Goal: Contribute content: Add original content to the website for others to see

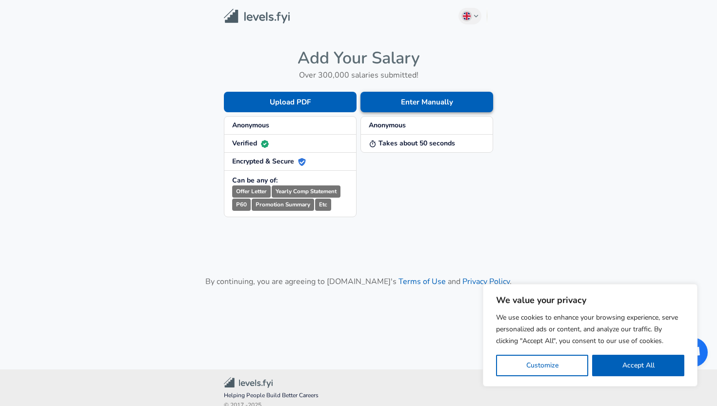
click at [424, 101] on button "Enter Manually" at bounding box center [427, 102] width 133 height 20
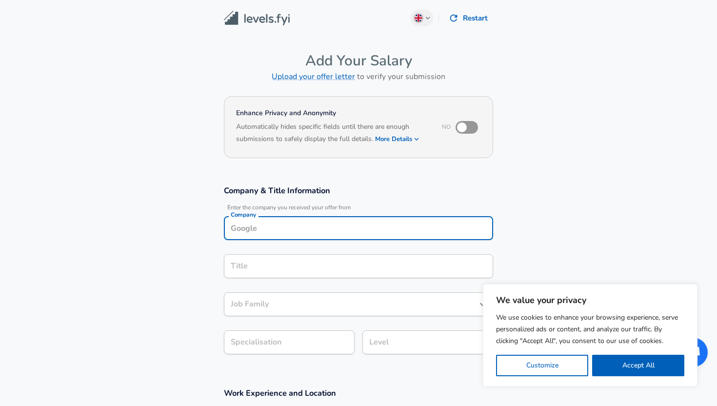
click at [316, 230] on div "Company Company" at bounding box center [358, 229] width 269 height 26
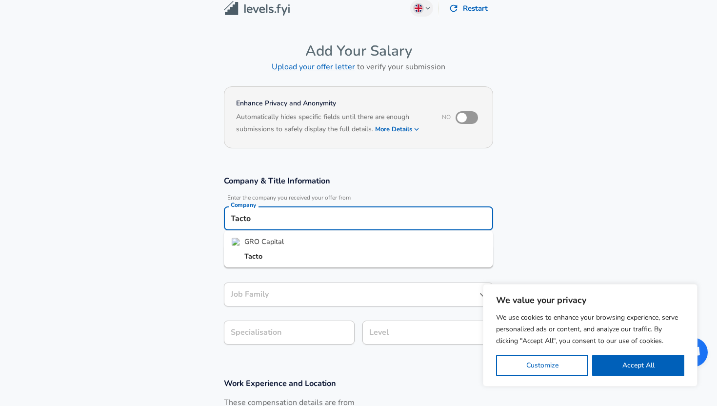
type input "Tacto"
click at [197, 245] on section "Company & Title Information Enter the company you received your offer from Comp…" at bounding box center [358, 265] width 717 height 202
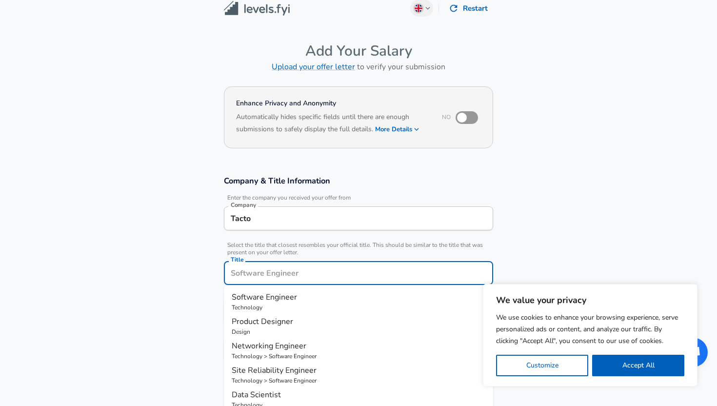
scroll to position [29, 0]
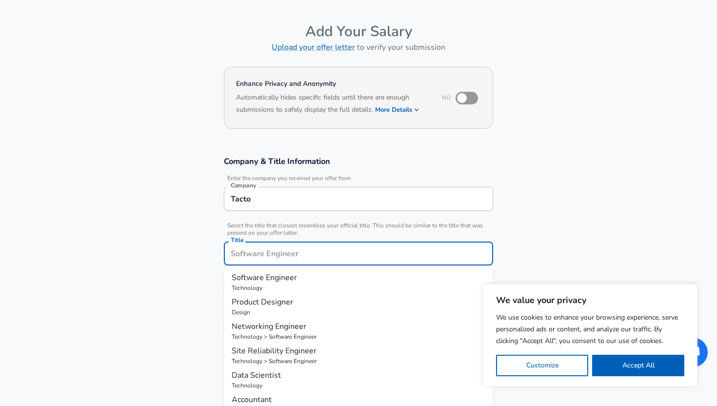
click at [250, 256] on input "Title" at bounding box center [358, 253] width 261 height 15
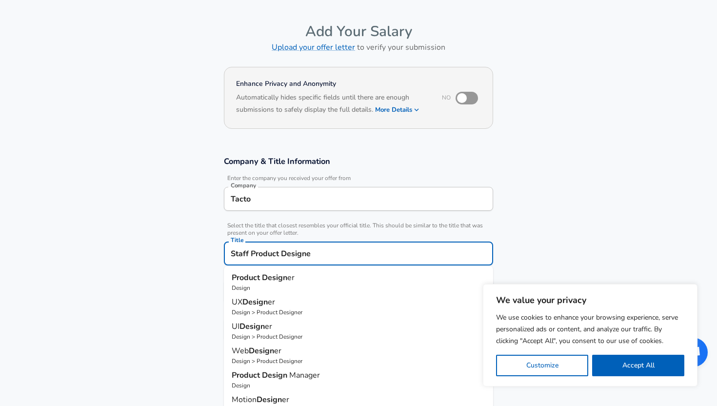
type input "Staff Product Designer"
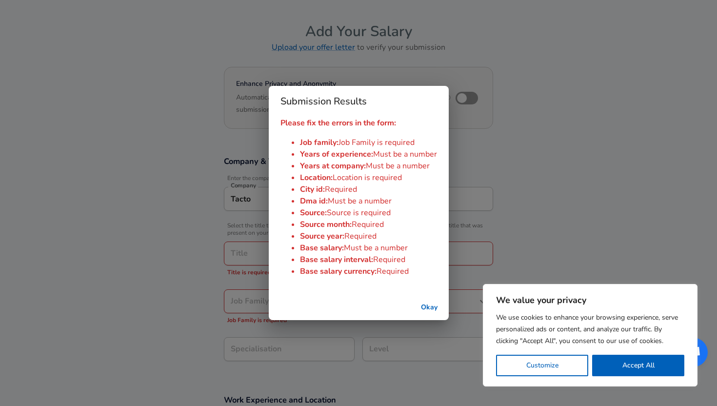
click at [429, 306] on button "Okay" at bounding box center [429, 308] width 31 height 18
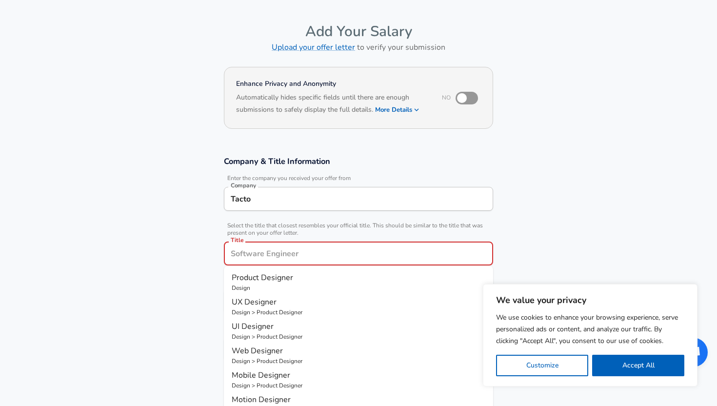
click at [274, 255] on input "Title" at bounding box center [358, 253] width 261 height 15
click at [268, 284] on p "Design" at bounding box center [359, 287] width 254 height 9
type input "Product Designer"
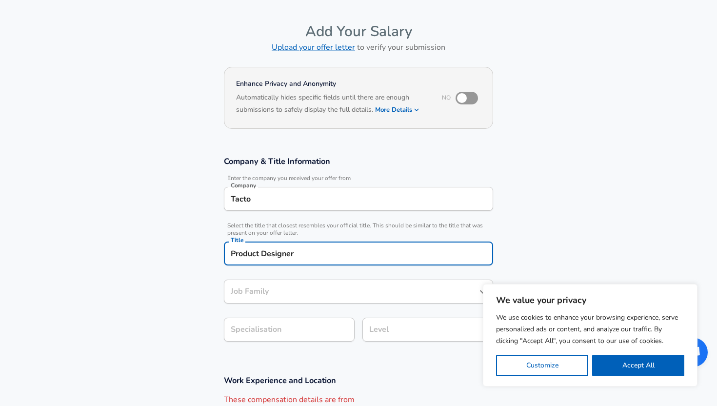
type input "Product Designer"
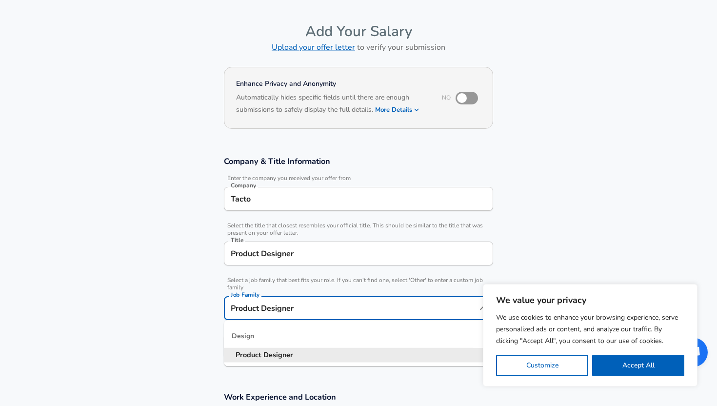
scroll to position [49, 0]
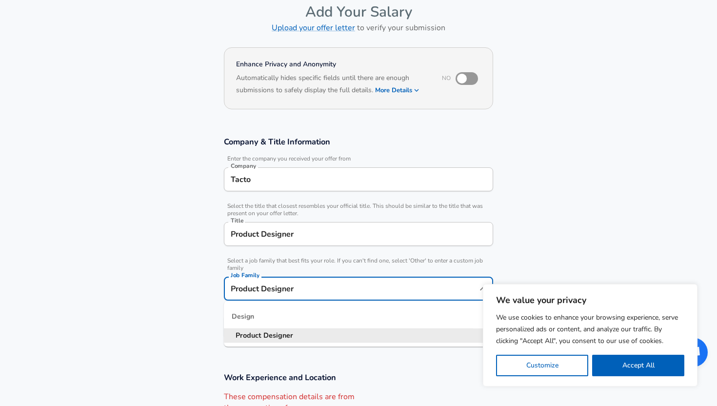
click at [302, 288] on input "Product Designer" at bounding box center [351, 288] width 246 height 15
click at [173, 283] on section "Company & Title Information Enter the company you received your offer from Comp…" at bounding box center [358, 243] width 717 height 236
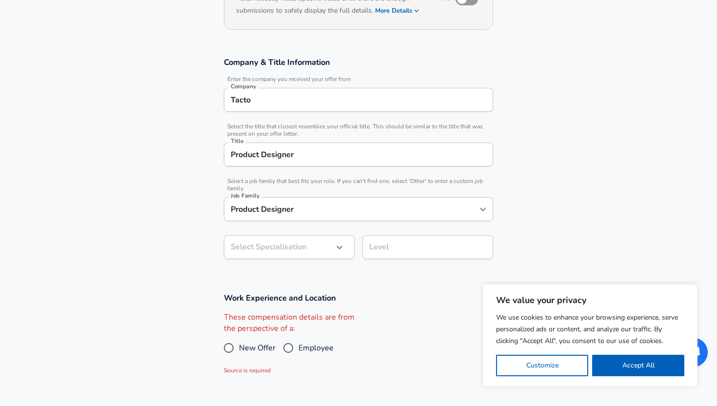
scroll to position [155, 0]
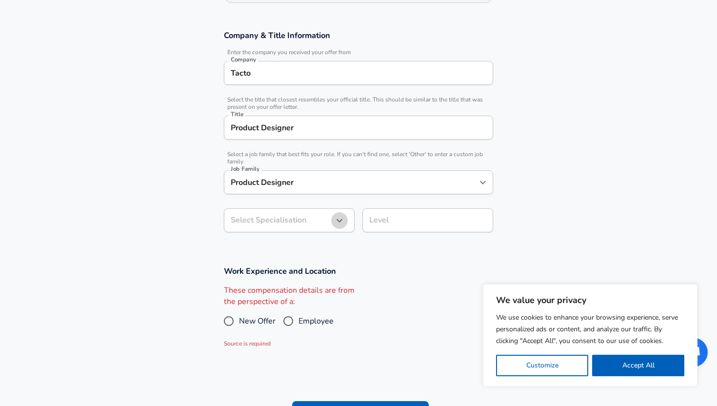
click at [339, 219] on icon "button" at bounding box center [340, 221] width 12 height 12
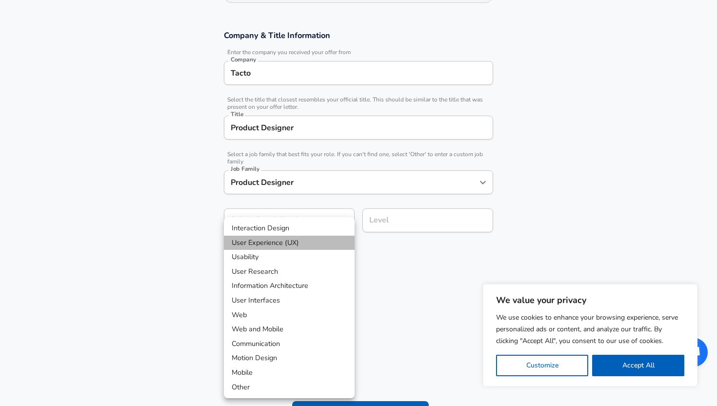
click at [289, 241] on li "User Experience (UX)" at bounding box center [289, 243] width 131 height 15
type input "User Experience (UX)"
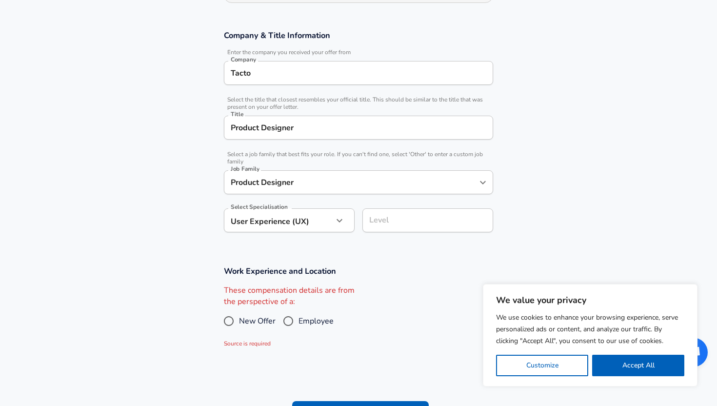
scroll to position [175, 0]
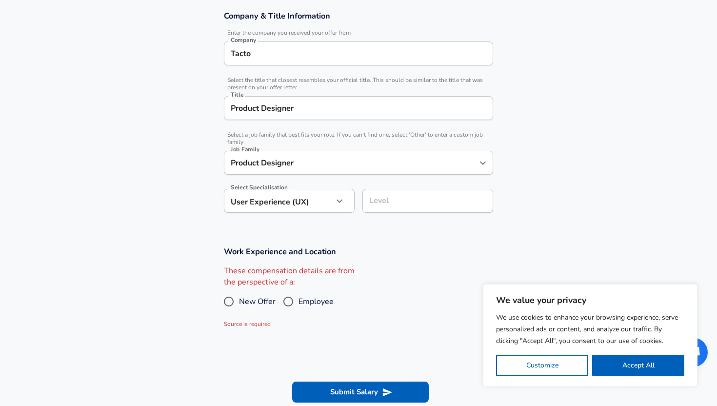
click at [386, 208] on input "Level" at bounding box center [428, 200] width 122 height 15
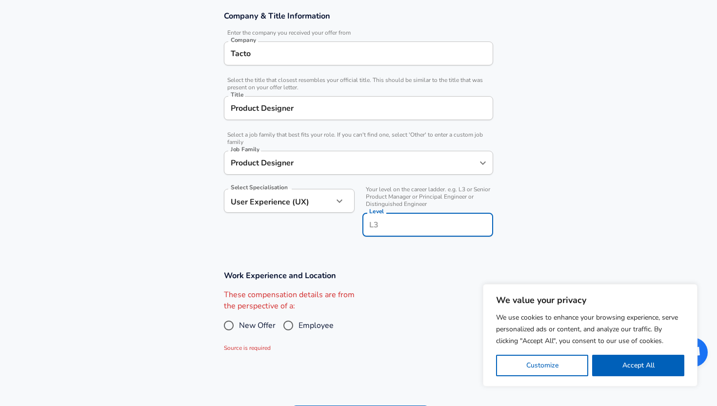
click at [386, 228] on input "Level" at bounding box center [428, 224] width 122 height 15
type input "l"
type input "L"
type input "Staff"
click at [390, 282] on div "Work Experience and Location These compensation details are from the perspectiv…" at bounding box center [358, 311] width 293 height 83
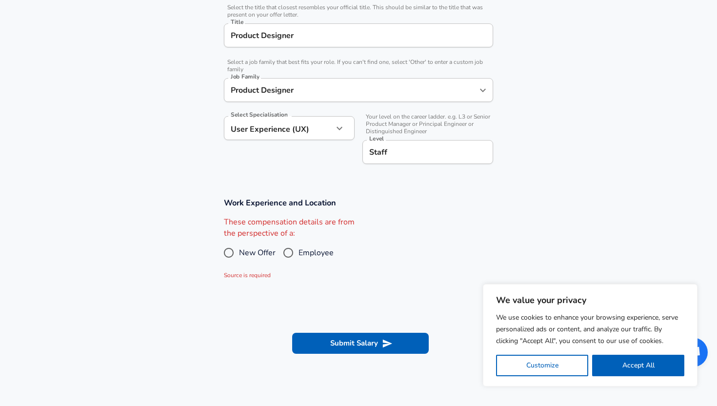
scroll to position [251, 0]
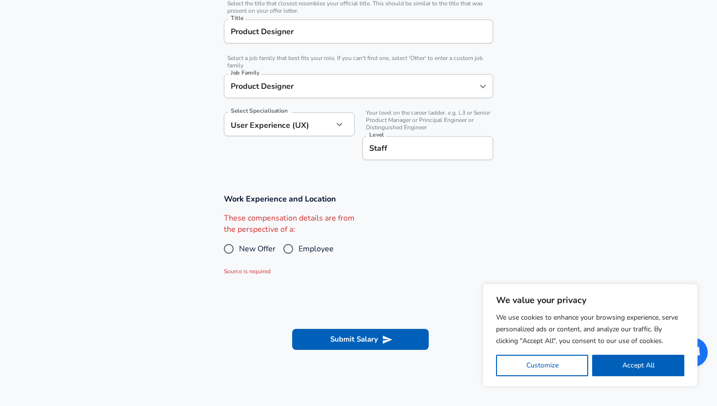
click at [287, 254] on input "Employee" at bounding box center [288, 249] width 20 height 16
radio input "true"
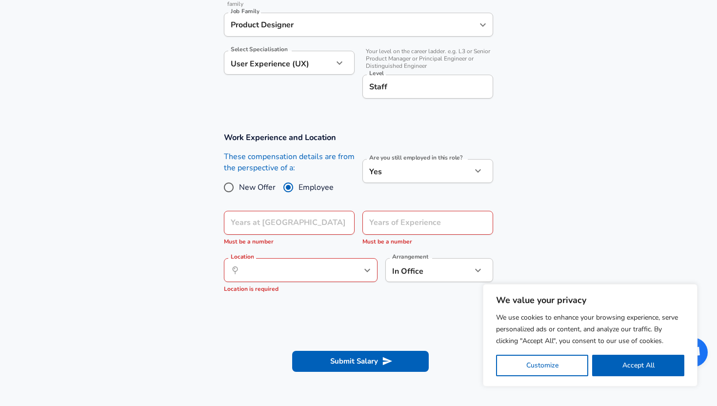
scroll to position [315, 0]
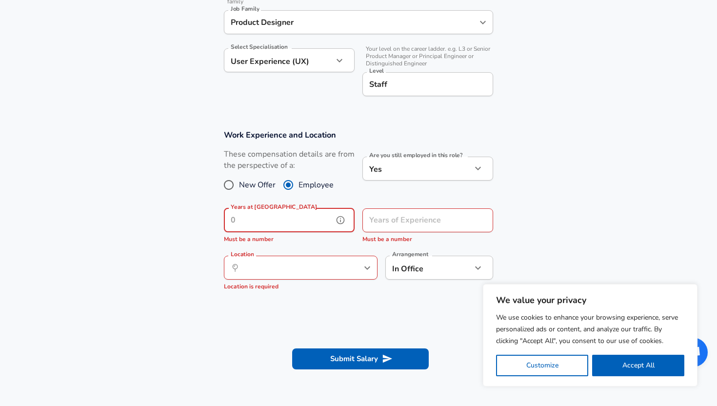
click at [286, 216] on input "Years at [GEOGRAPHIC_DATA]" at bounding box center [278, 220] width 109 height 24
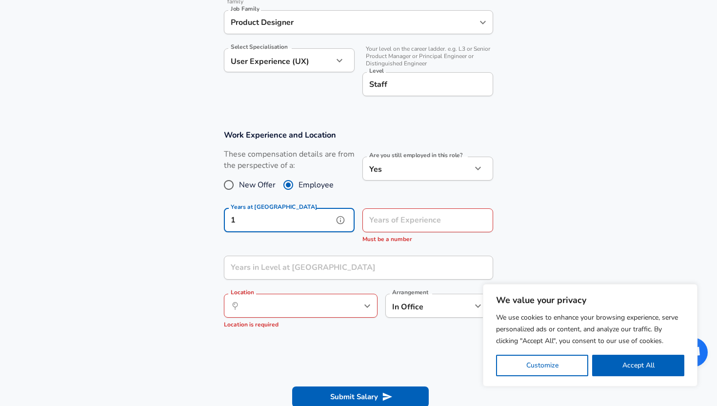
type input "1"
click at [375, 218] on input "Years of Experience" at bounding box center [416, 220] width 109 height 24
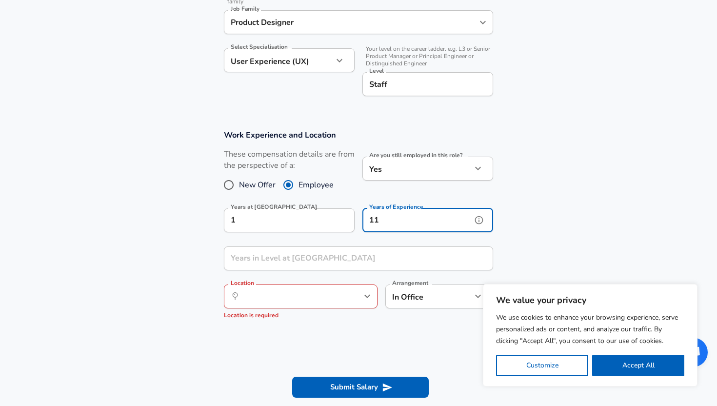
type input "11"
click at [330, 255] on input "Years in Level at [GEOGRAPHIC_DATA]" at bounding box center [348, 258] width 248 height 24
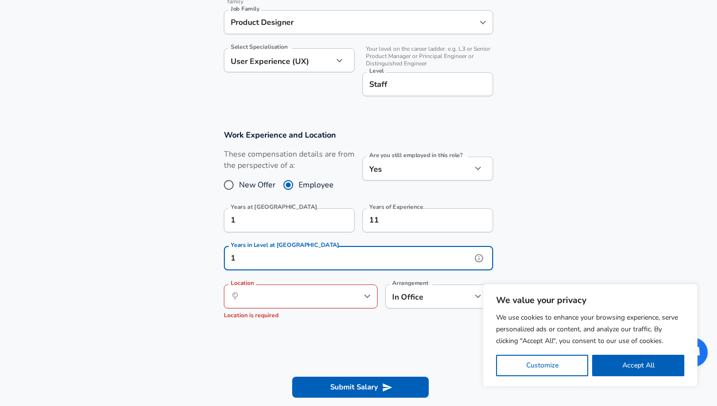
click at [294, 306] on div "​ Location" at bounding box center [301, 296] width 154 height 24
type input "1"
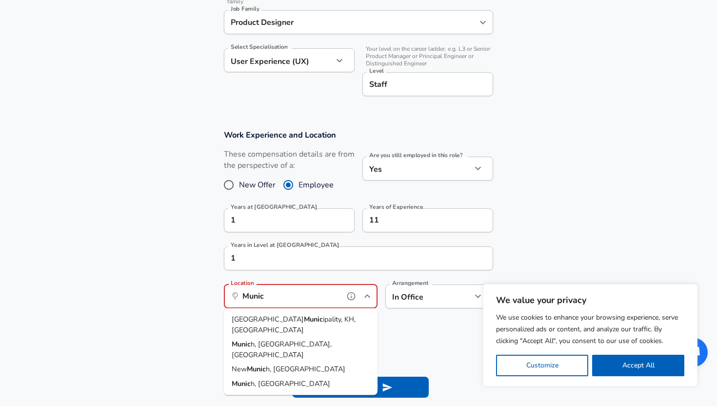
click at [271, 339] on span "h, [GEOGRAPHIC_DATA], [GEOGRAPHIC_DATA]" at bounding box center [282, 349] width 100 height 20
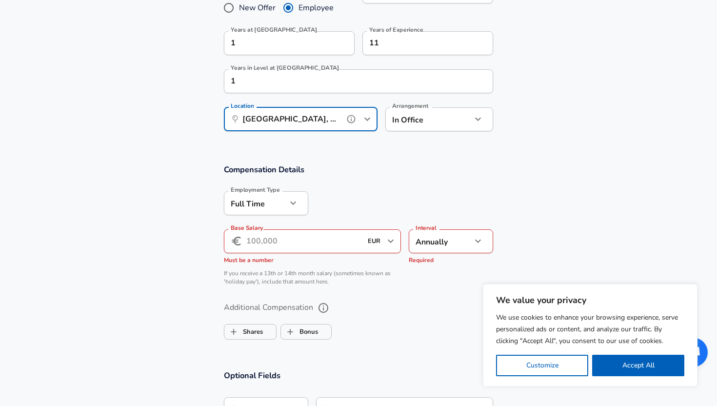
scroll to position [494, 0]
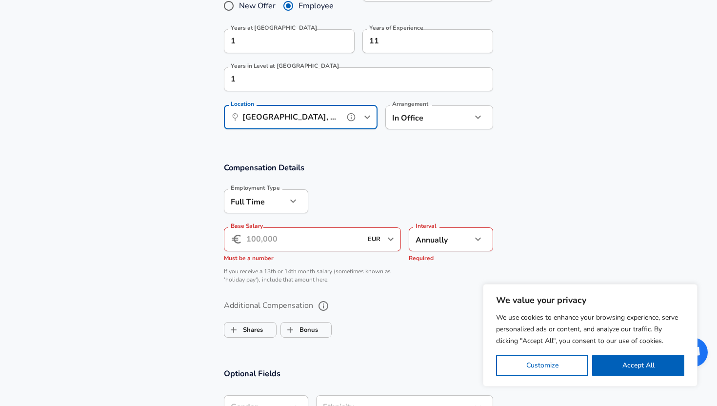
type input "[GEOGRAPHIC_DATA], [GEOGRAPHIC_DATA], [GEOGRAPHIC_DATA]"
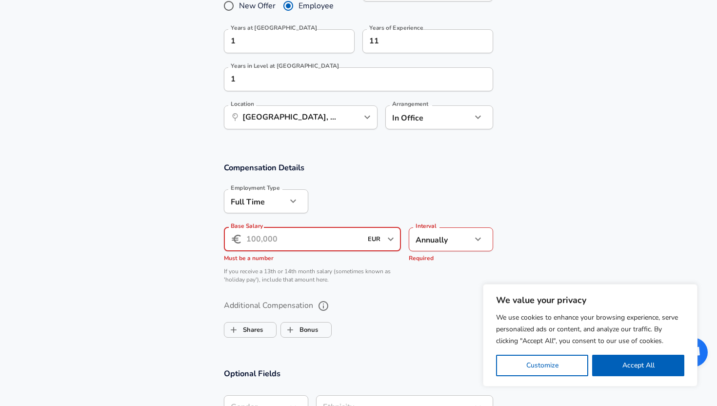
click at [249, 242] on input "Base Salary" at bounding box center [304, 239] width 116 height 24
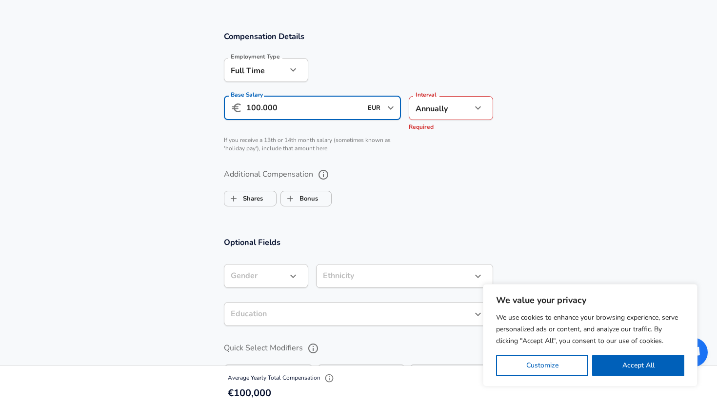
scroll to position [593, 0]
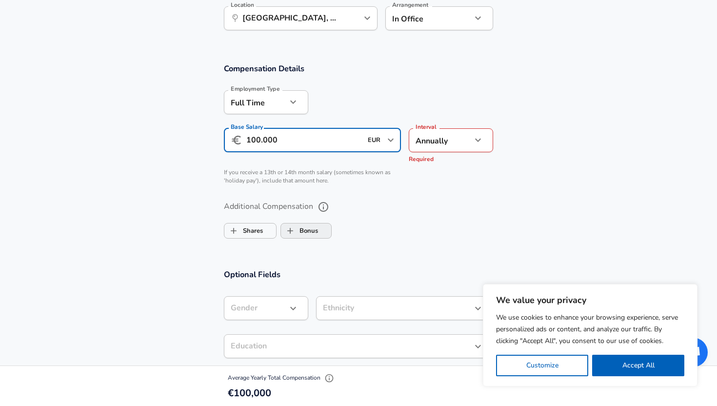
type input "100.000"
click at [299, 232] on input "Bonus" at bounding box center [290, 230] width 19 height 19
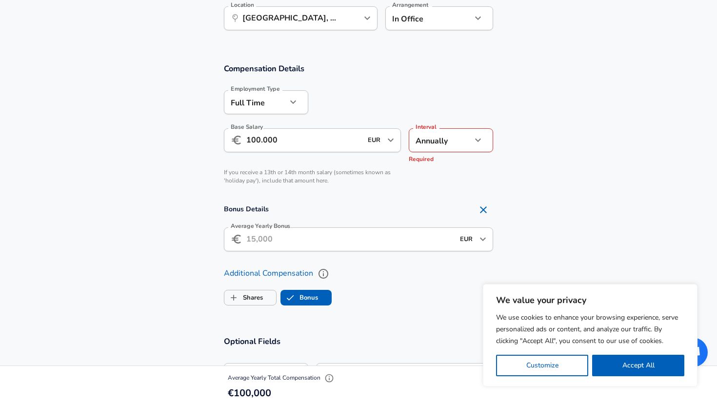
checkbox input "true"
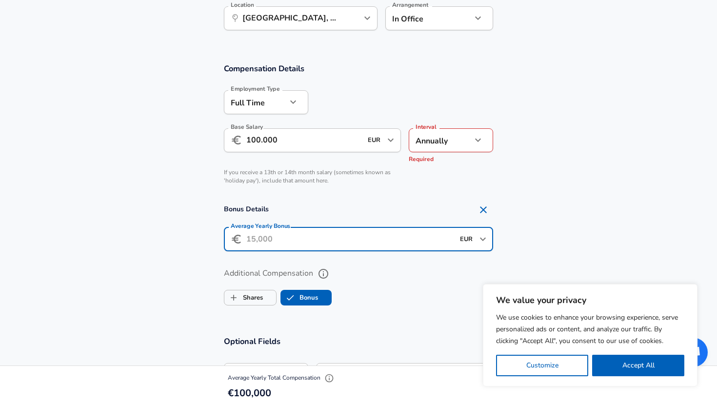
click at [251, 237] on input "Average Yearly Bonus" at bounding box center [350, 239] width 208 height 24
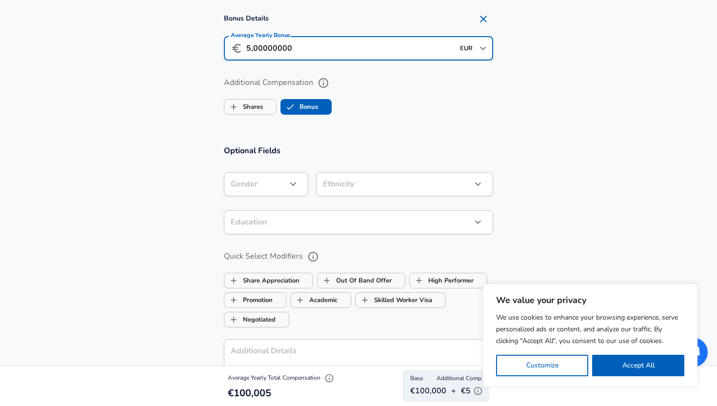
scroll to position [581, 0]
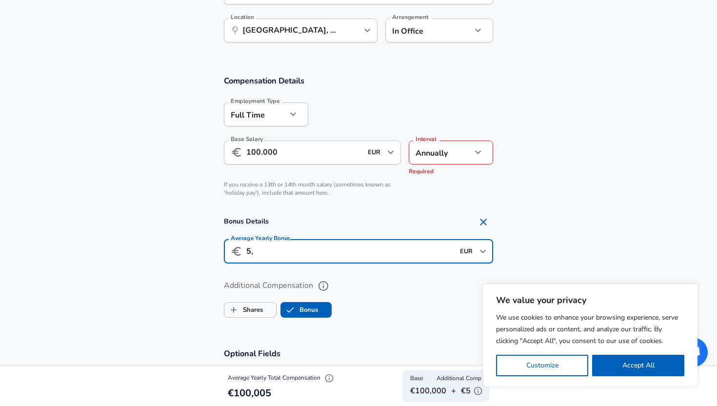
type input "5"
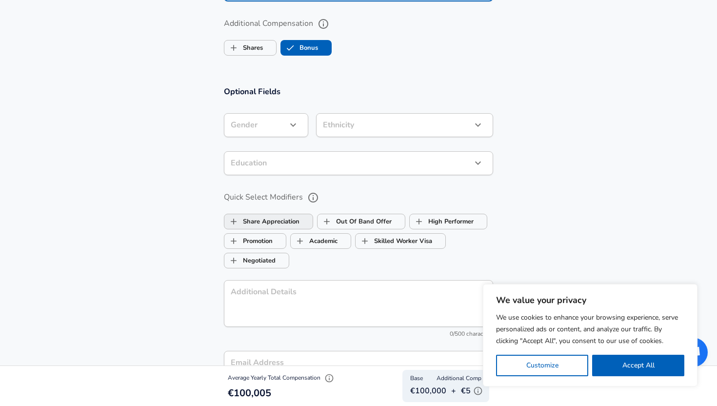
scroll to position [827, 0]
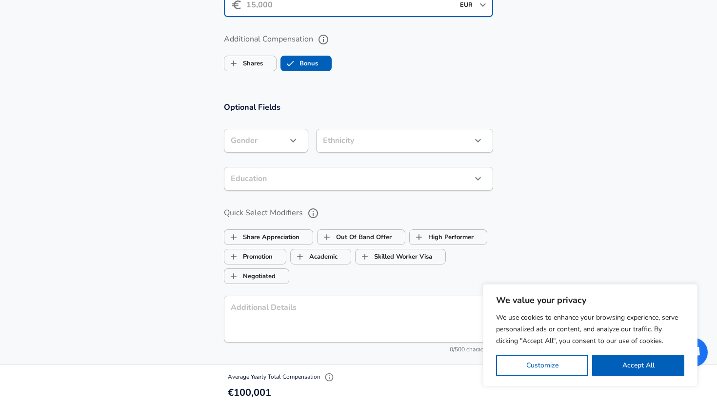
click at [310, 63] on label "Bonus" at bounding box center [299, 63] width 37 height 19
checkbox input "false"
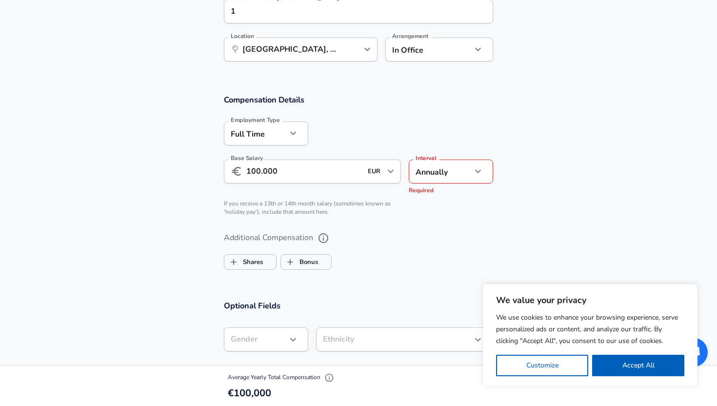
scroll to position [559, 0]
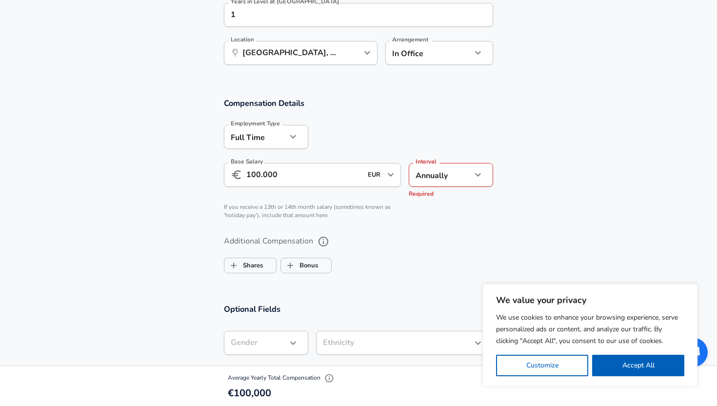
click at [263, 171] on input "100.000" at bounding box center [304, 175] width 116 height 24
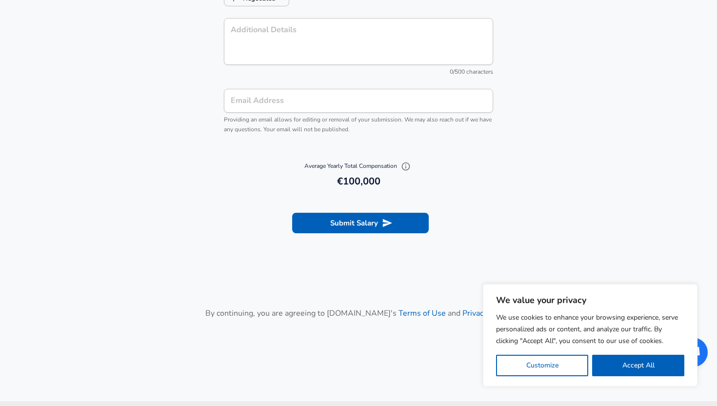
scroll to position [1082, 0]
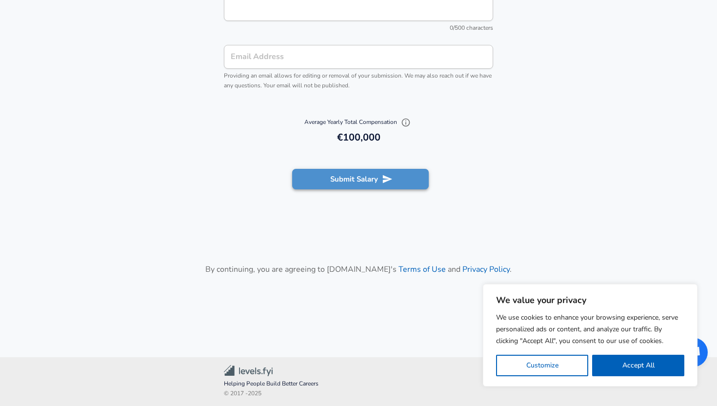
click at [367, 178] on button "Submit Salary" at bounding box center [360, 179] width 137 height 20
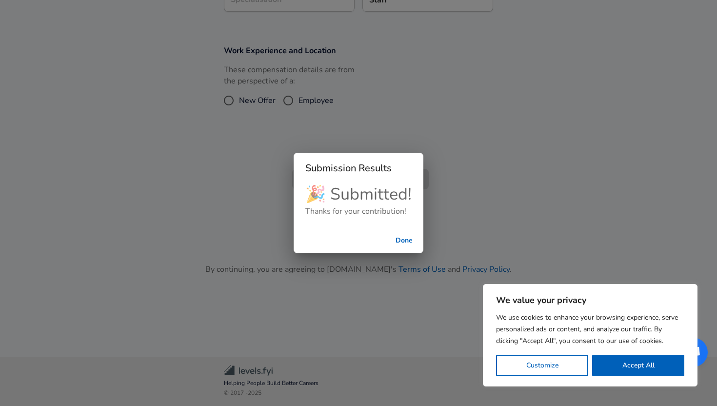
scroll to position [338, 0]
click at [400, 238] on button "Done" at bounding box center [403, 241] width 31 height 18
